Goal: Browse casually: Explore the website without a specific task or goal

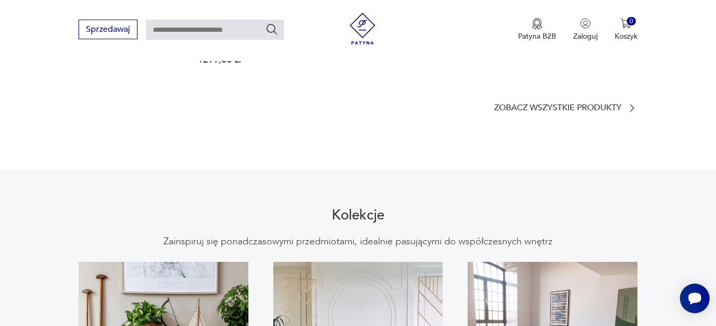
scroll to position [595, 0]
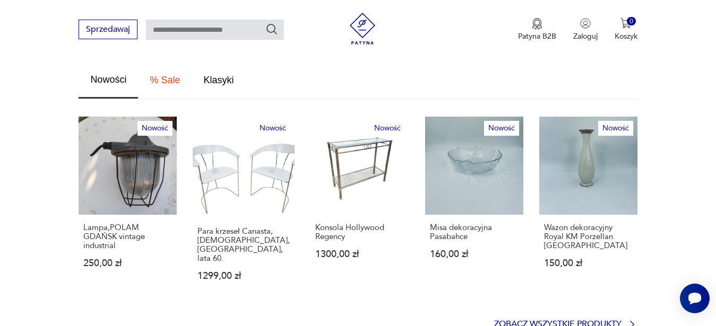
click at [537, 321] on p "Zobacz wszystkie produkty" at bounding box center [557, 324] width 127 height 7
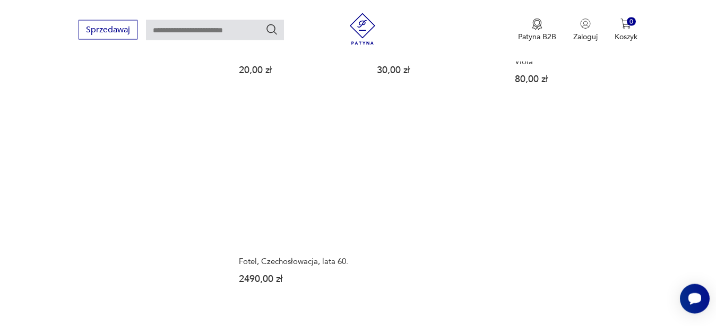
scroll to position [1509, 0]
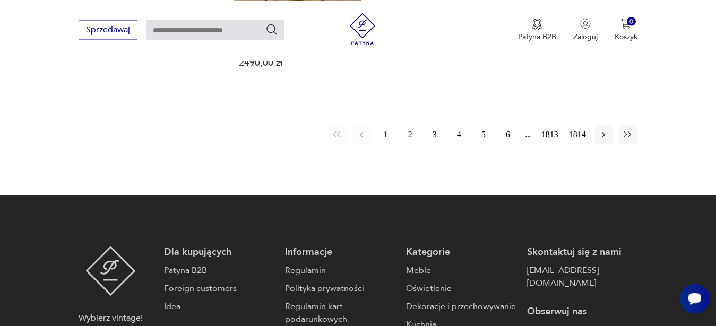
click at [409, 125] on button "2" at bounding box center [410, 134] width 19 height 19
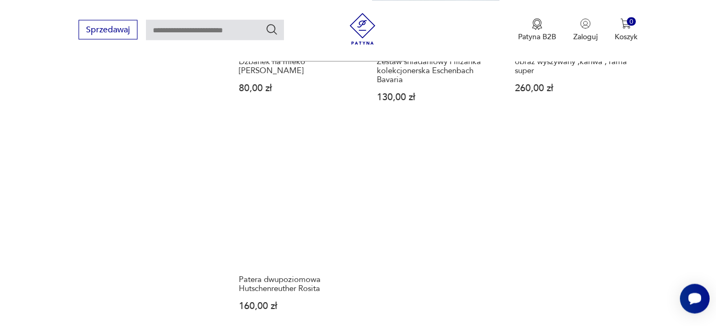
scroll to position [1545, 0]
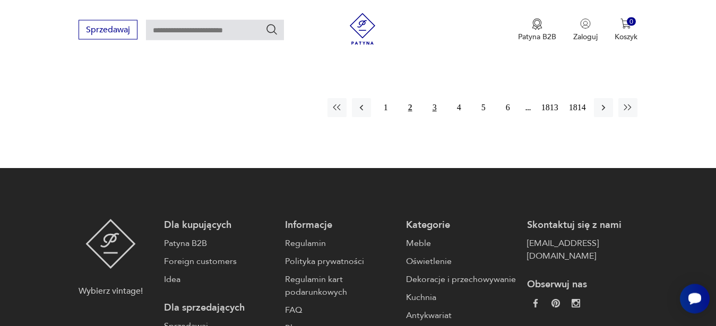
click at [436, 101] on button "3" at bounding box center [434, 107] width 19 height 19
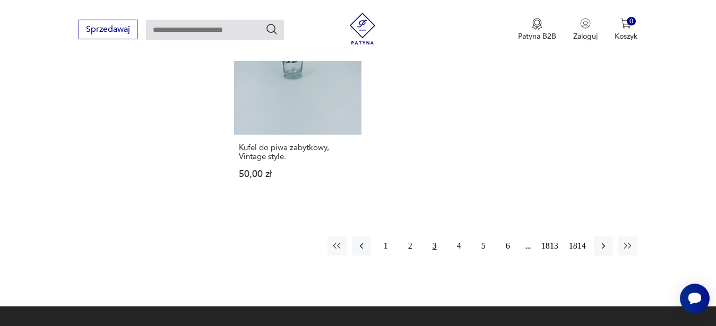
scroll to position [1491, 0]
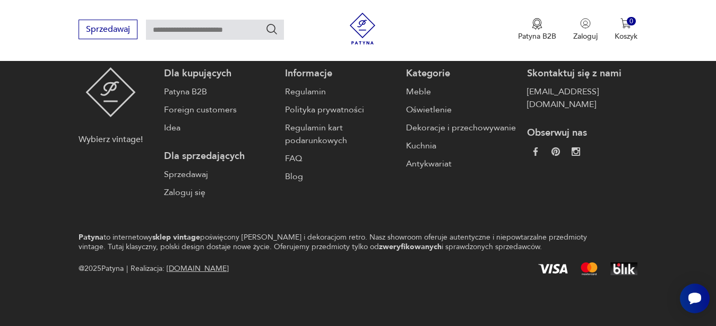
scroll to position [847, 0]
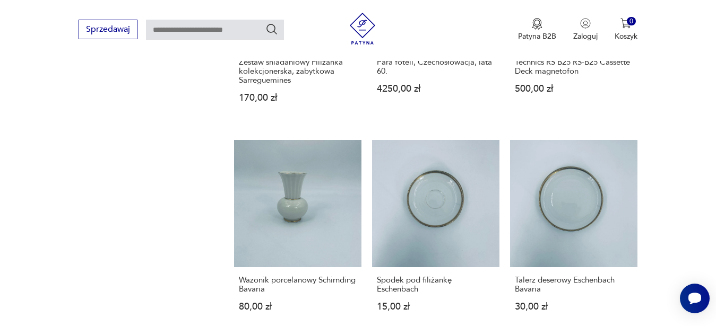
click at [3, 88] on section "Filtruj produkty Cena MIN MAX OK Promocja Datowanie OK Kraj pochodzenia Nie zna…" at bounding box center [358, 158] width 716 height 1416
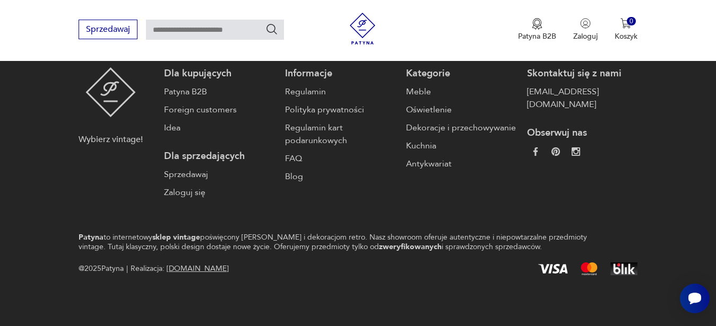
scroll to position [2542, 0]
